Goal: Task Accomplishment & Management: Complete application form

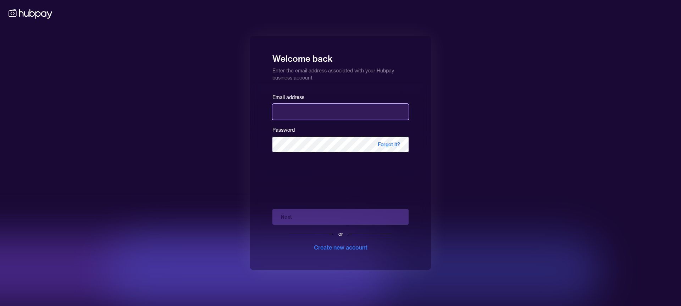
click at [325, 112] on input "email" at bounding box center [340, 112] width 136 height 16
type input "**********"
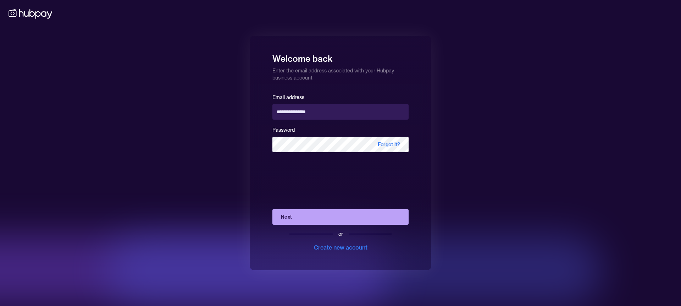
click at [289, 213] on button "Next" at bounding box center [340, 217] width 136 height 16
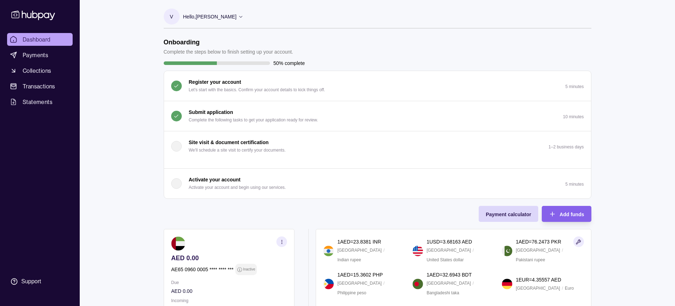
click at [317, 114] on div "Submit application Complete the following tasks to get your application ready f…" at bounding box center [253, 116] width 129 height 16
